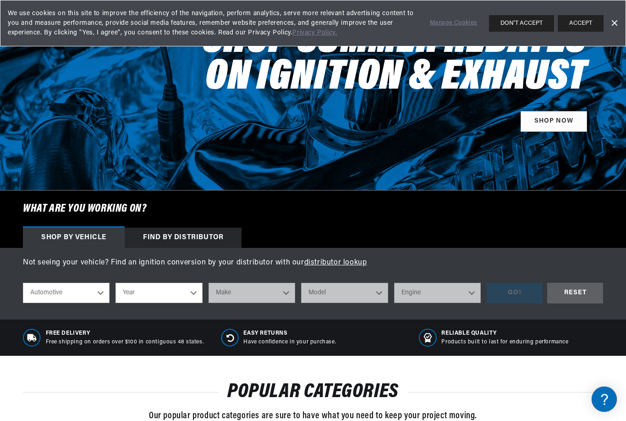
click at [93, 294] on select "Automotive Agricultural Industrial Marine Motorcycle" at bounding box center [66, 293] width 87 height 20
click at [199, 295] on select "Year 2022 2021 2020 2019 2018 2017 2016 2015 2014 2013 2012 2011 2010 2009 2008…" at bounding box center [159, 293] width 87 height 20
select select "1985"
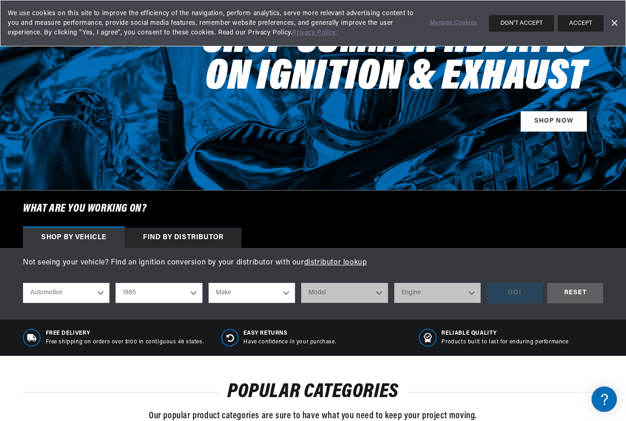
click at [285, 297] on select "Make American Motors Avanti Bentley Buick Cadillac Chevrolet Chrysler Dodge Exc…" at bounding box center [252, 293] width 87 height 20
select select "Chevrolet"
click at [375, 294] on select "Model B60 C10 C10 Suburban C15 C20 C20 Suburban C30 C35 C60 C70 Camaro Caprice …" at bounding box center [344, 293] width 87 height 20
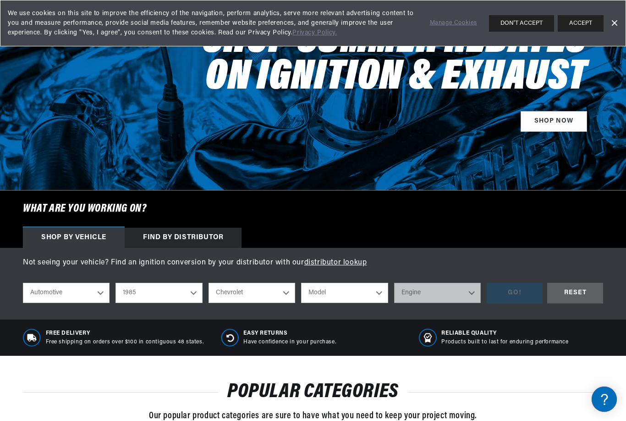
select select "C10"
click at [476, 291] on select "Engine 5.0L 5.7L 6.6L 7.4L" at bounding box center [437, 293] width 87 height 20
select select "5.7L"
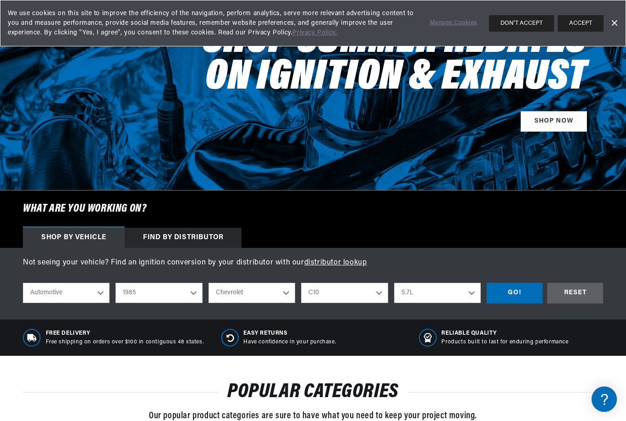
scroll to position [0, 343]
click at [529, 291] on div "GO!" at bounding box center [515, 293] width 56 height 21
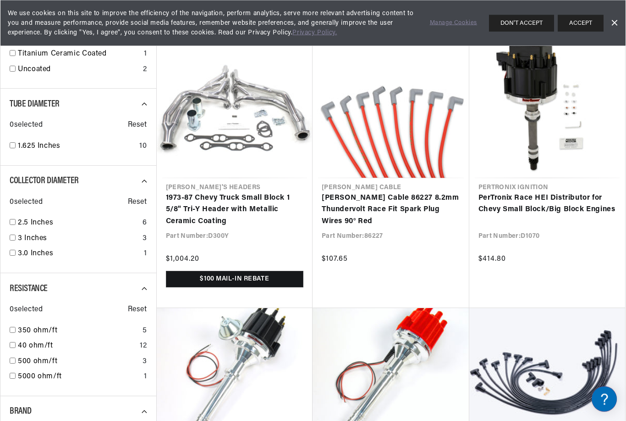
scroll to position [669, 0]
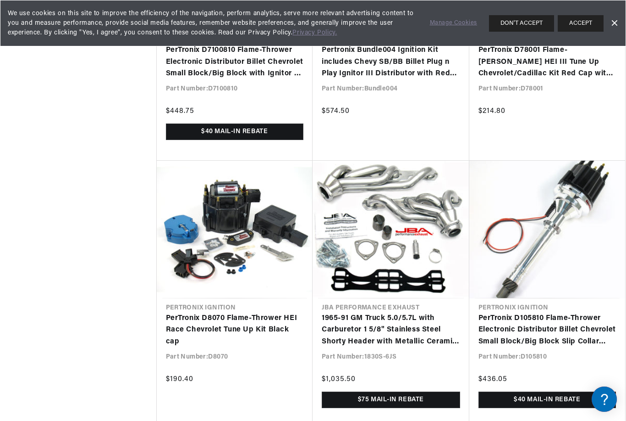
scroll to position [0, 343]
